Goal: Navigation & Orientation: Find specific page/section

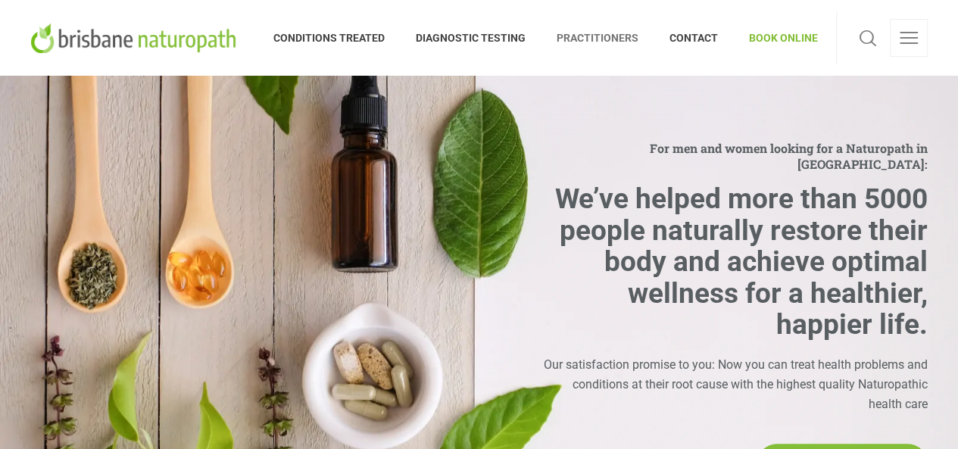
click at [610, 36] on span "PRACTITIONERS" at bounding box center [597, 38] width 113 height 24
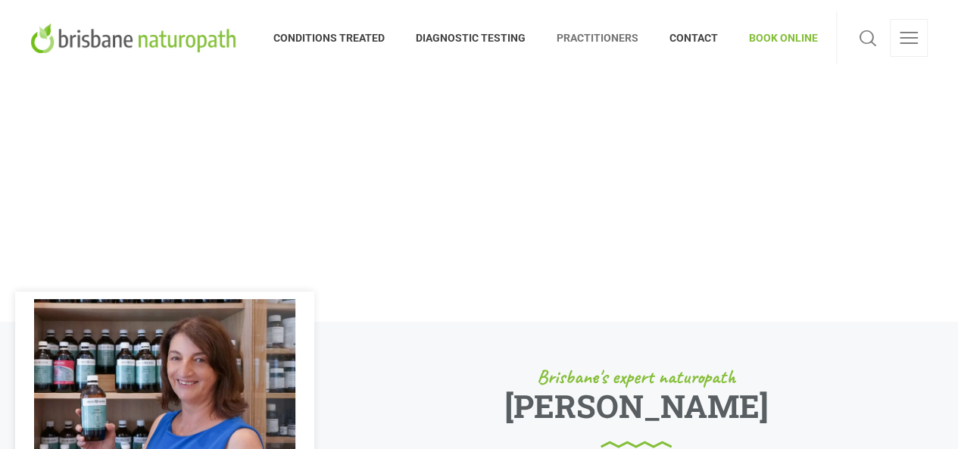
click at [153, 40] on img at bounding box center [135, 38] width 211 height 30
